Goal: Task Accomplishment & Management: Use online tool/utility

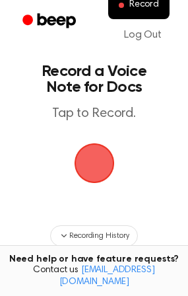
click at [90, 168] on span "button" at bounding box center [94, 162] width 37 height 37
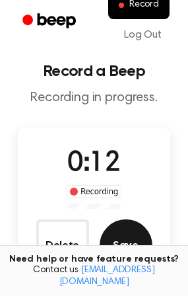
click at [124, 236] on button "Save" at bounding box center [126, 245] width 53 height 53
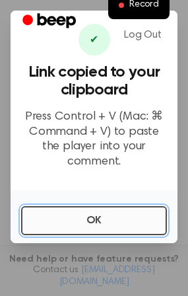
click at [105, 209] on button "OK" at bounding box center [94, 220] width 146 height 29
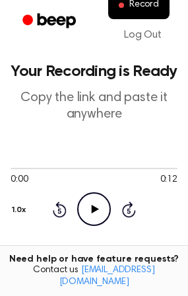
click at [105, 210] on icon "Play Audio" at bounding box center [94, 209] width 34 height 34
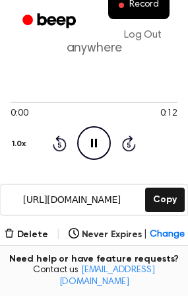
scroll to position [132, 0]
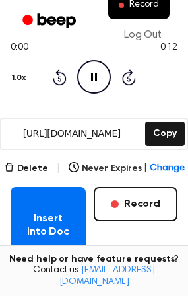
click at [97, 75] on icon "Pause Audio" at bounding box center [94, 77] width 34 height 34
click at [98, 77] on icon at bounding box center [95, 77] width 7 height 9
click at [98, 77] on icon "Pause Audio" at bounding box center [94, 77] width 34 height 34
click at [98, 88] on icon "Play Audio" at bounding box center [94, 77] width 34 height 34
click at [95, 76] on icon at bounding box center [94, 77] width 6 height 9
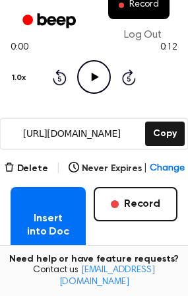
click at [95, 77] on icon at bounding box center [95, 77] width 7 height 9
click at [27, 162] on button "Delete" at bounding box center [26, 169] width 44 height 14
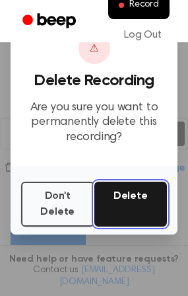
click at [137, 199] on button "Delete" at bounding box center [130, 203] width 73 height 45
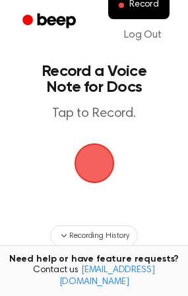
click at [87, 164] on span "button" at bounding box center [94, 162] width 37 height 37
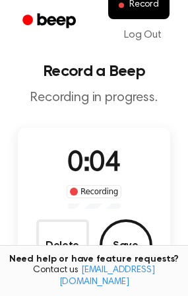
scroll to position [66, 0]
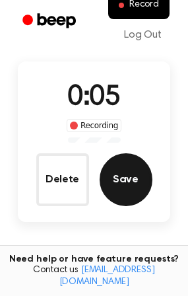
click at [127, 183] on button "Save" at bounding box center [126, 179] width 53 height 53
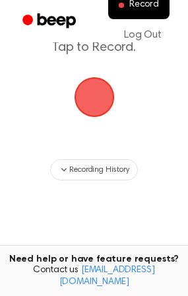
scroll to position [0, 0]
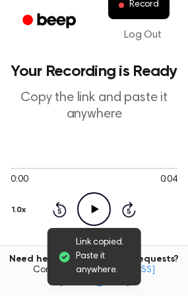
click at [97, 199] on icon "Play Audio" at bounding box center [94, 209] width 34 height 34
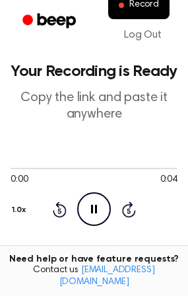
click at [100, 213] on icon "Pause Audio" at bounding box center [94, 209] width 34 height 34
click at [101, 212] on icon "Play Audio" at bounding box center [94, 209] width 34 height 34
click at [89, 204] on icon "Pause Audio" at bounding box center [94, 209] width 34 height 34
click at [89, 204] on icon "Play Audio" at bounding box center [94, 209] width 34 height 34
click at [128, 212] on icon at bounding box center [128, 210] width 3 height 5
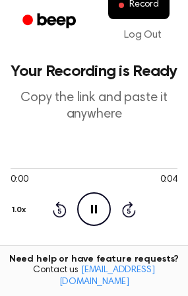
click at [65, 207] on icon at bounding box center [60, 209] width 14 height 16
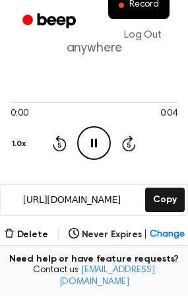
click at [96, 149] on icon "Pause Audio" at bounding box center [94, 143] width 34 height 34
click at [96, 144] on icon "Play Audio" at bounding box center [94, 143] width 34 height 34
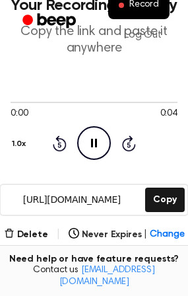
scroll to position [0, 0]
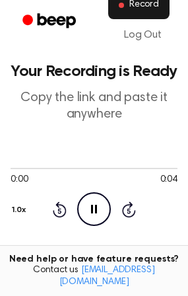
click at [149, 4] on span "Record" at bounding box center [144, 5] width 30 height 12
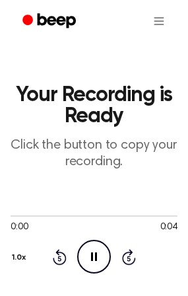
scroll to position [66, 0]
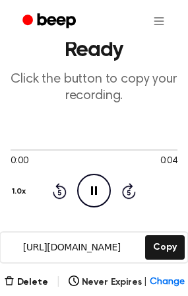
click at [88, 183] on icon "Pause Audio" at bounding box center [94, 191] width 34 height 34
click at [93, 194] on icon "Play Audio" at bounding box center [94, 191] width 34 height 34
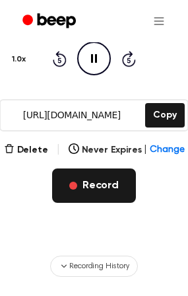
click at [93, 195] on button "Record" at bounding box center [94, 185] width 84 height 34
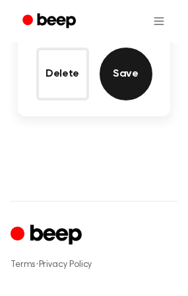
click at [120, 87] on button "Save" at bounding box center [126, 74] width 53 height 53
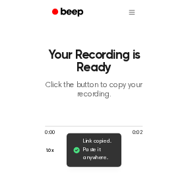
scroll to position [132, 0]
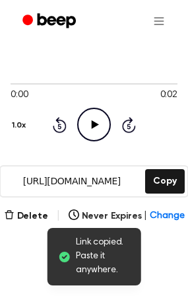
click at [92, 119] on icon "Play Audio" at bounding box center [94, 125] width 34 height 34
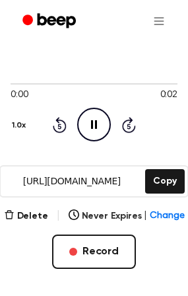
click at [89, 131] on icon "Pause Audio" at bounding box center [94, 125] width 34 height 34
click at [98, 119] on icon "Play Audio" at bounding box center [94, 125] width 34 height 34
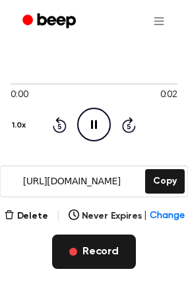
click at [100, 245] on button "Record" at bounding box center [94, 251] width 84 height 34
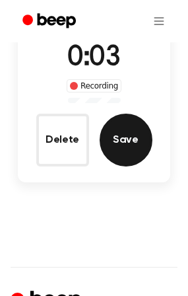
click at [124, 148] on button "Save" at bounding box center [126, 139] width 53 height 53
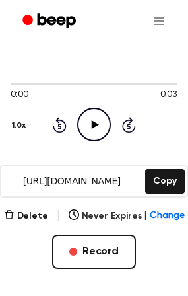
click at [92, 130] on icon "Play Audio" at bounding box center [94, 125] width 34 height 34
click at [98, 127] on icon "Pause Audio" at bounding box center [94, 125] width 34 height 34
click at [98, 126] on icon "Play Audio" at bounding box center [94, 125] width 34 height 34
